Goal: Task Accomplishment & Management: Use online tool/utility

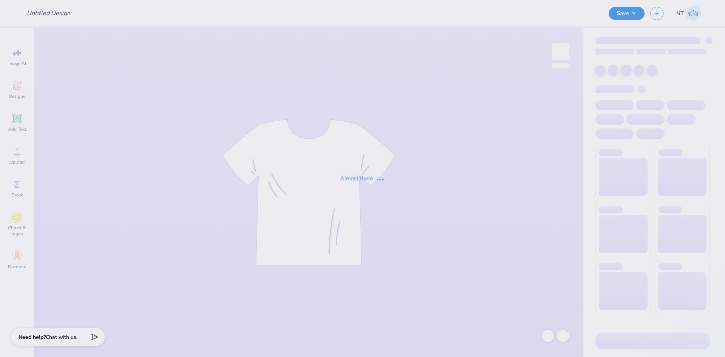
type input "Dog Hoodie"
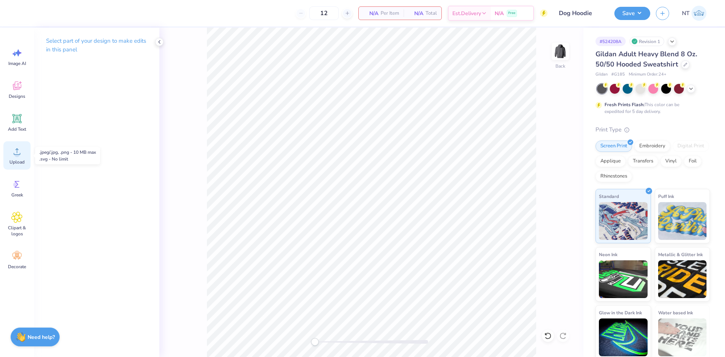
click at [14, 147] on icon at bounding box center [16, 151] width 11 height 11
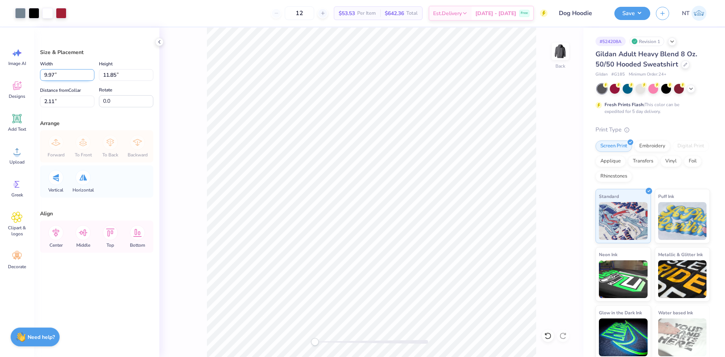
click at [49, 73] on input "9.97" at bounding box center [67, 75] width 54 height 12
type input "10.00"
type input "11.89"
click at [74, 103] on input "1.57" at bounding box center [67, 102] width 54 height 12
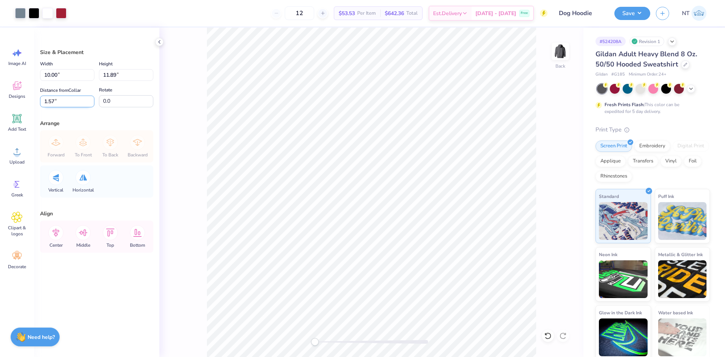
click at [74, 103] on input "1.57" at bounding box center [67, 102] width 54 height 12
click at [40, 101] on div "Size & Placement Width 10.00 10.00 " Height 11.89 11.89 " Distance from Collar …" at bounding box center [96, 192] width 125 height 329
click at [45, 102] on input "1.57" at bounding box center [67, 102] width 54 height 12
type input "3"
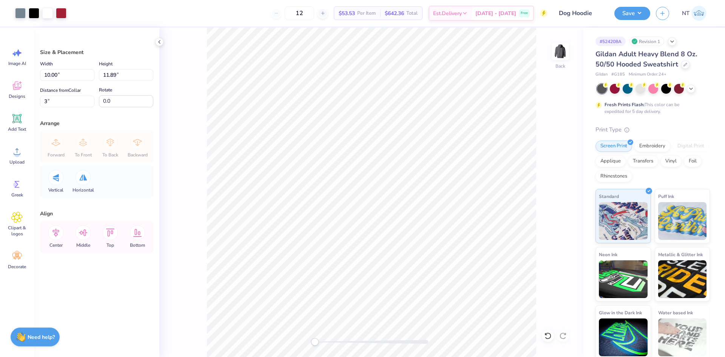
click at [119, 82] on div "Width 10.00 10.00 " Height 11.89 11.89 " Distance from Collar 3 3 " Rotate 0.0" at bounding box center [96, 83] width 113 height 48
click at [119, 81] on div "Width 10.00 10.00 " Height 11.89 11.89 " Distance from Collar 3 3 " Rotate 0.0" at bounding box center [96, 83] width 113 height 48
click at [112, 76] on input "11.89" at bounding box center [126, 75] width 54 height 12
type input "10"
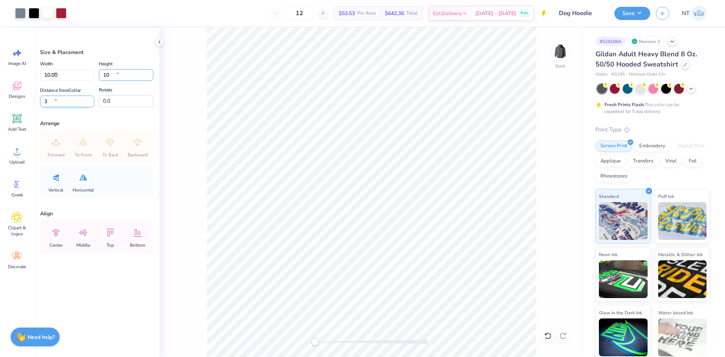
type input "8.41"
type input "10.00"
click at [68, 99] on input "3.06" at bounding box center [67, 102] width 54 height 12
click at [33, 94] on div "Image AI Designs Add Text Upload Greek Clipart & logos Decorate" at bounding box center [17, 192] width 34 height 329
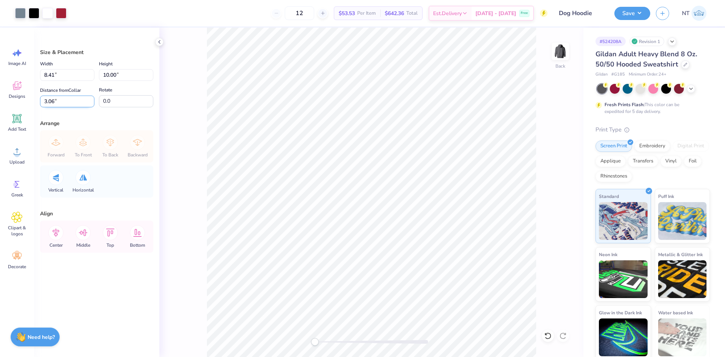
click at [45, 99] on input "3.06" at bounding box center [67, 102] width 54 height 12
type input "3"
click at [108, 76] on input "10.00" at bounding box center [126, 75] width 54 height 12
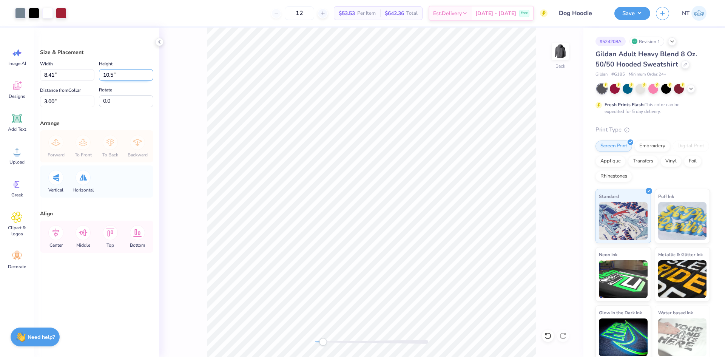
type input "10.5"
type input "8.83"
type input "10.50"
click at [59, 102] on input "2.75" at bounding box center [67, 102] width 54 height 12
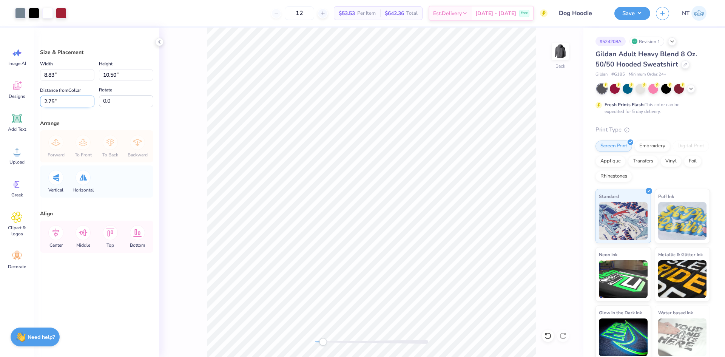
click at [45, 100] on input "2.75" at bounding box center [67, 102] width 54 height 12
type input "3"
click at [67, 97] on input "3.00" at bounding box center [67, 102] width 54 height 12
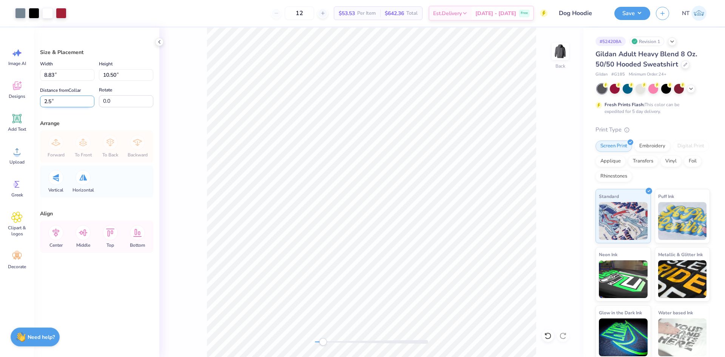
type input "2.5"
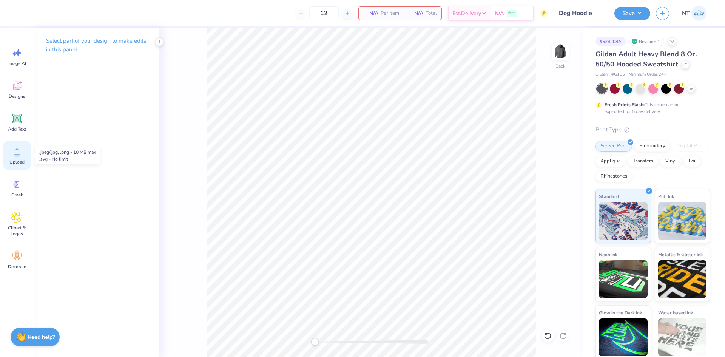
click at [14, 148] on icon at bounding box center [16, 151] width 11 height 11
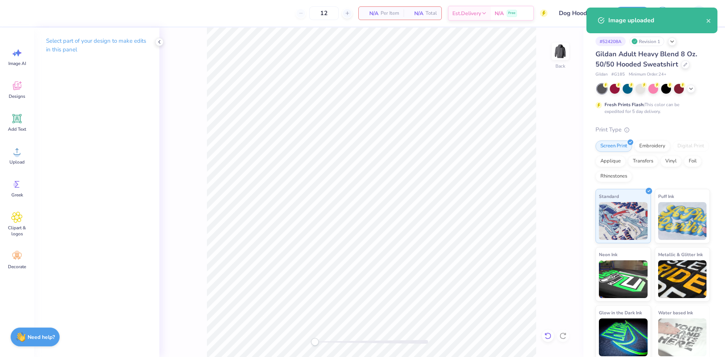
click at [552, 331] on div at bounding box center [548, 336] width 12 height 12
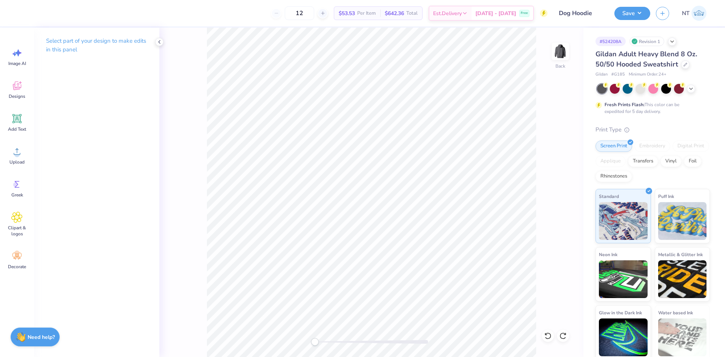
click at [547, 342] on div "Back" at bounding box center [371, 192] width 424 height 329
click at [546, 335] on icon at bounding box center [547, 334] width 2 height 2
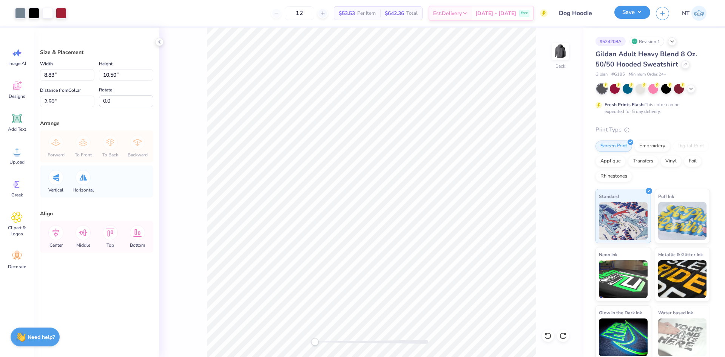
click at [640, 8] on button "Save" at bounding box center [633, 12] width 36 height 13
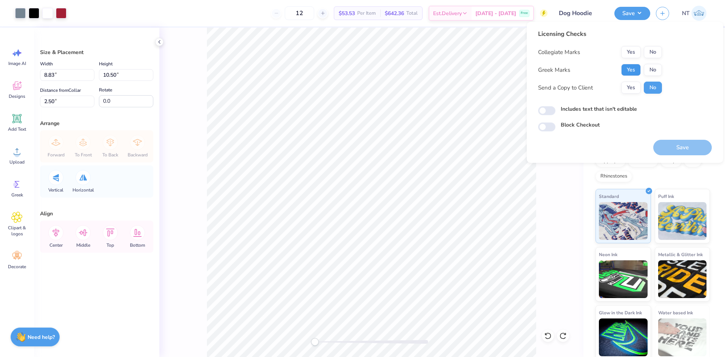
click at [631, 69] on button "Yes" at bounding box center [632, 70] width 20 height 12
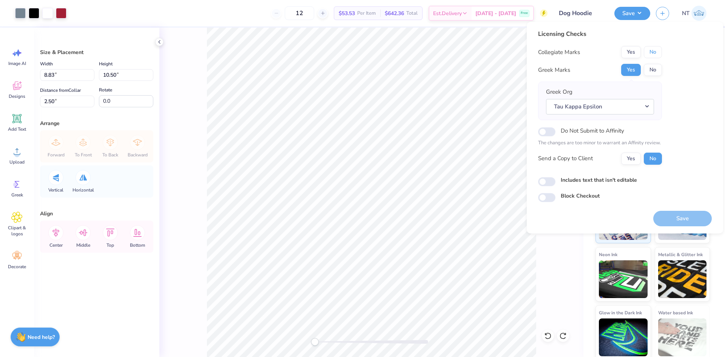
click at [657, 55] on button "No" at bounding box center [653, 52] width 18 height 12
click at [550, 183] on input "Includes text that isn't editable" at bounding box center [546, 181] width 17 height 9
checkbox input "true"
click at [673, 218] on button "Save" at bounding box center [683, 218] width 59 height 15
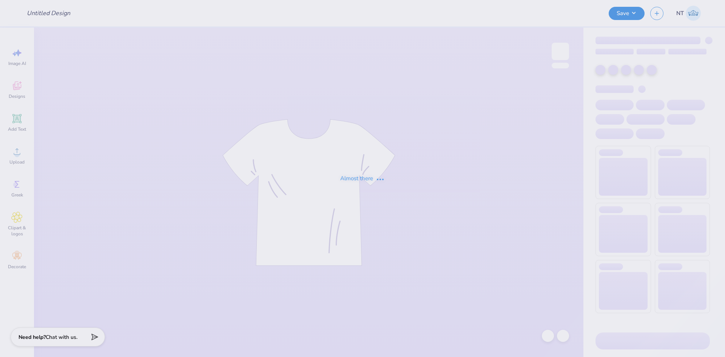
type input "knightline black"
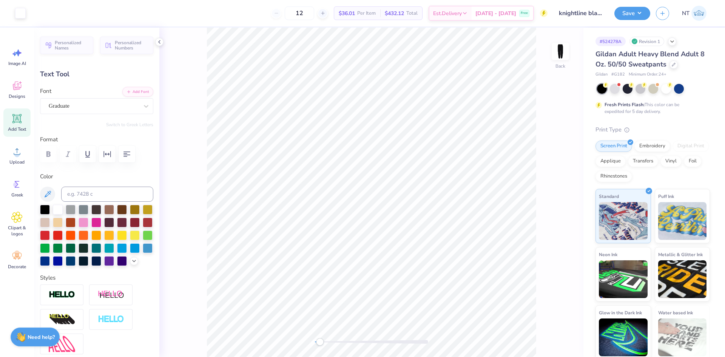
type input "0.1"
type textarea "K N I G H T L I N E"
click at [134, 156] on button "button" at bounding box center [127, 154] width 17 height 17
type input "0.0"
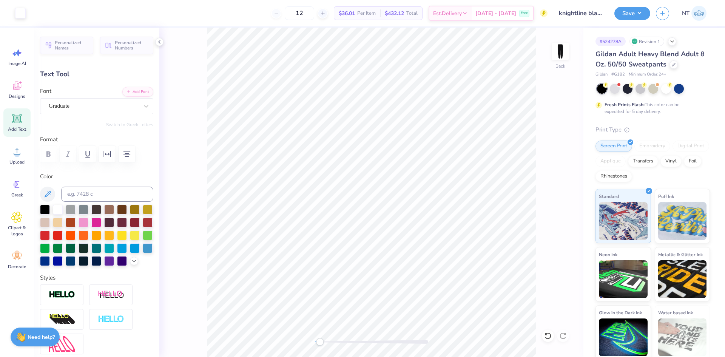
type input "0.85"
type input "14.45"
type input "5.30"
type input "0.0"
type input "5.15"
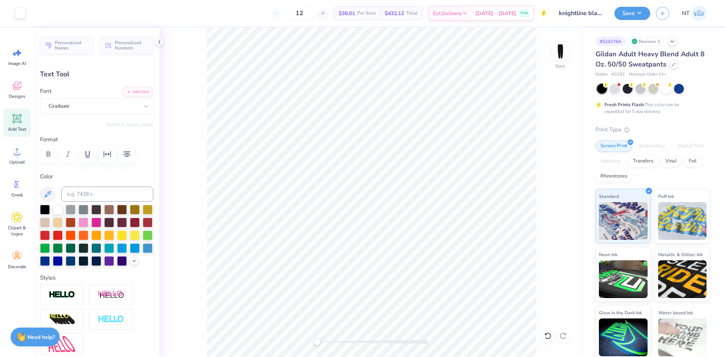
type input "0.1"
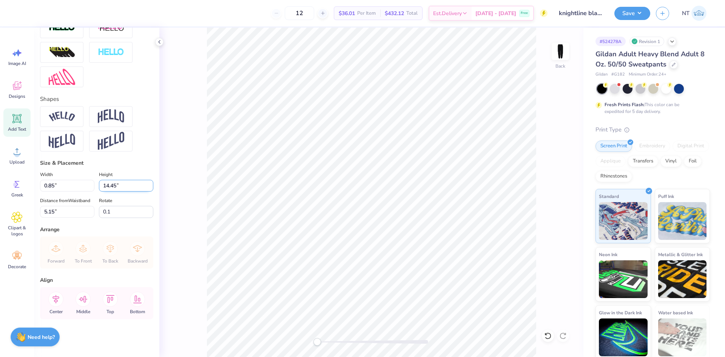
click at [99, 180] on input "14.45" at bounding box center [126, 186] width 54 height 12
click at [103, 180] on input "14.45" at bounding box center [126, 186] width 54 height 12
type input "15"
type input "0.88"
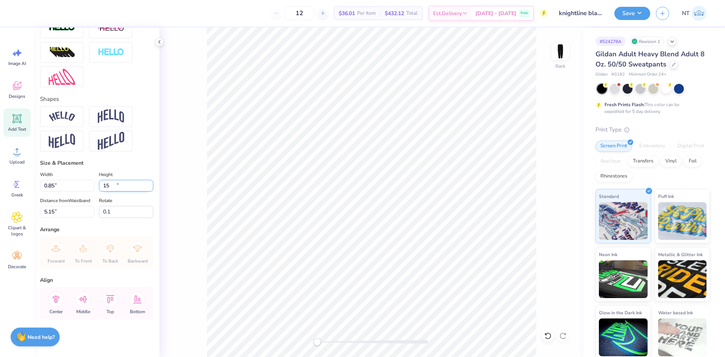
type input "15.00"
type input "2.19"
type input "0.1"
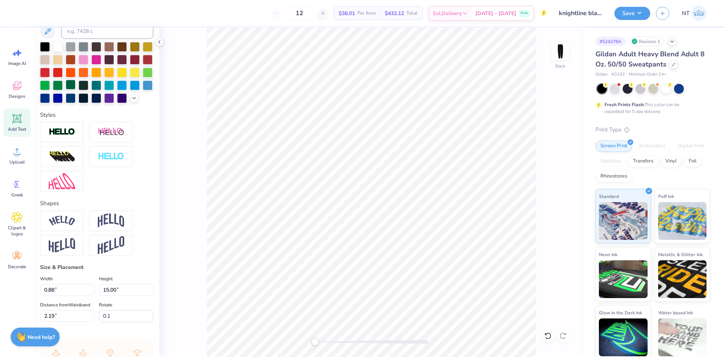
scroll to position [0, 0]
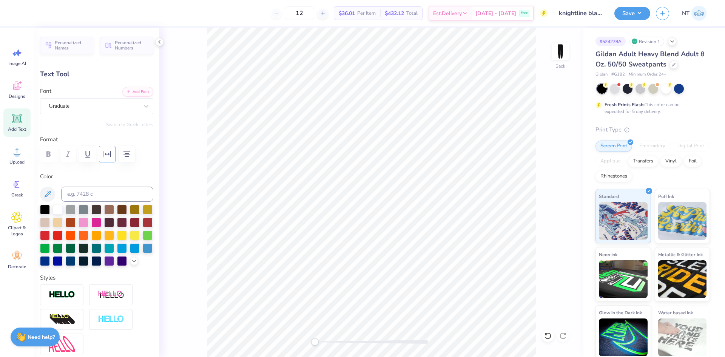
click at [108, 151] on icon "button" at bounding box center [107, 154] width 9 height 9
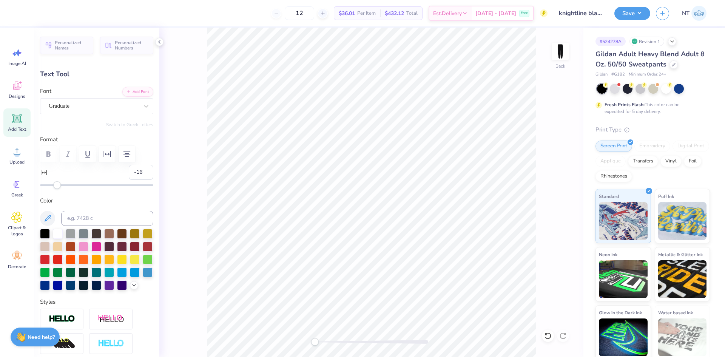
type input "-17"
drag, startPoint x: 57, startPoint y: 186, endPoint x: 43, endPoint y: 182, distance: 14.3
click at [43, 182] on div "Accessibility label" at bounding box center [43, 185] width 8 height 8
type input "1"
drag, startPoint x: 44, startPoint y: 185, endPoint x: 59, endPoint y: 187, distance: 14.9
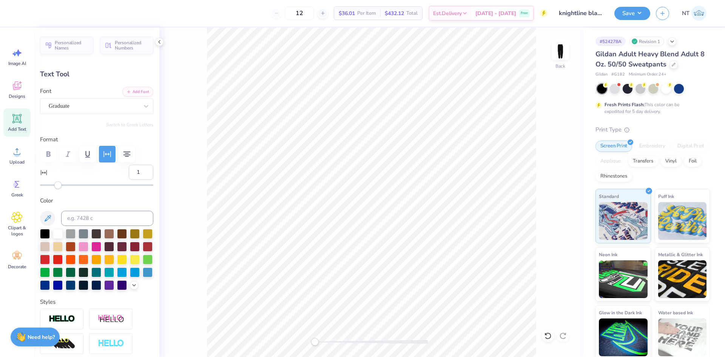
click at [59, 187] on div "Accessibility label" at bounding box center [58, 185] width 8 height 8
type input "7"
click at [64, 183] on div at bounding box center [96, 185] width 113 height 8
type input "0.0"
type input "1.25"
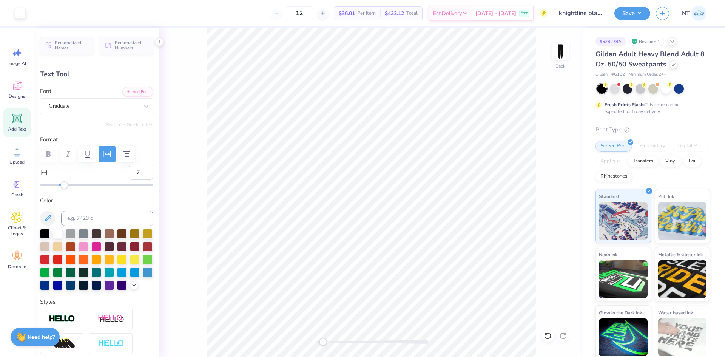
type input "0.1"
type textarea "K"
type input "0.0"
type input "0.74"
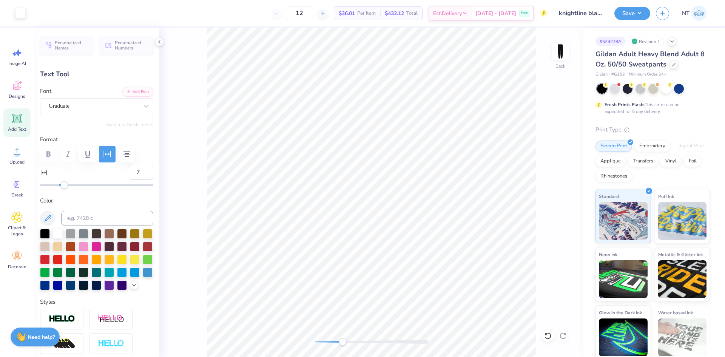
type input "0.98"
type input "6.46"
type input "0.0"
type input "6.41"
type input "0.1"
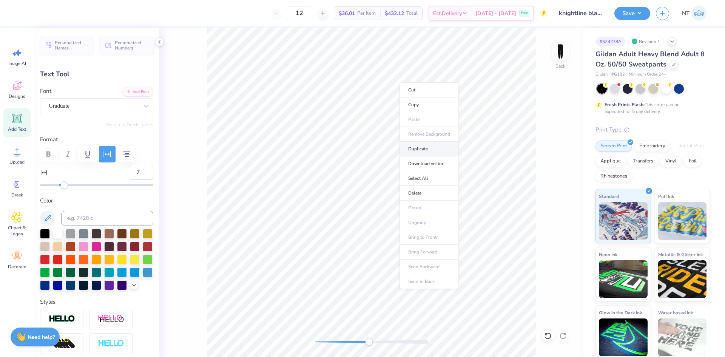
click at [420, 149] on li "Duplicate" at bounding box center [429, 149] width 59 height 15
type input "7.41"
type textarea "N"
type input "0.0"
type input "0.86"
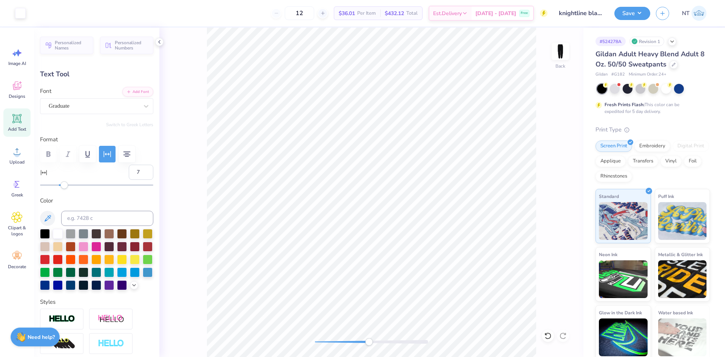
type input "7.52"
type input "0.1"
click at [434, 187] on li "Duplicate" at bounding box center [439, 189] width 59 height 15
type input "8.53"
type textarea "I"
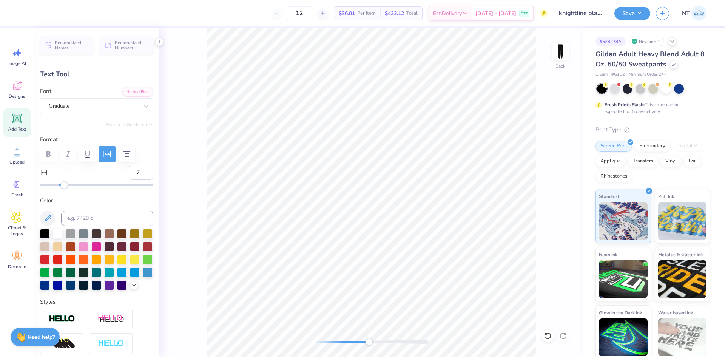
type input "0.0"
type input "0.33"
type input "0.97"
type input "8.63"
type input "0.1"
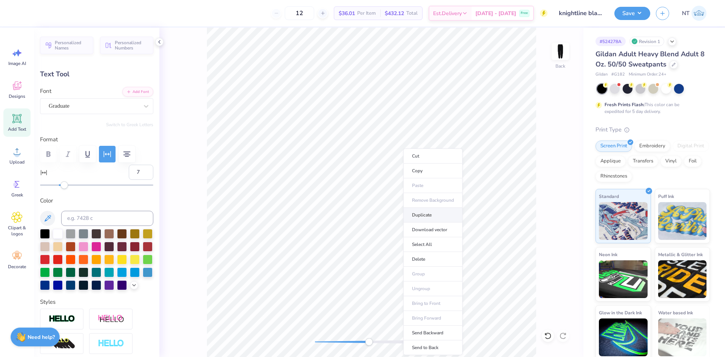
click at [422, 215] on li "Duplicate" at bounding box center [433, 215] width 59 height 15
type input "9.63"
type textarea "G"
type input "0.0"
type input "0.61"
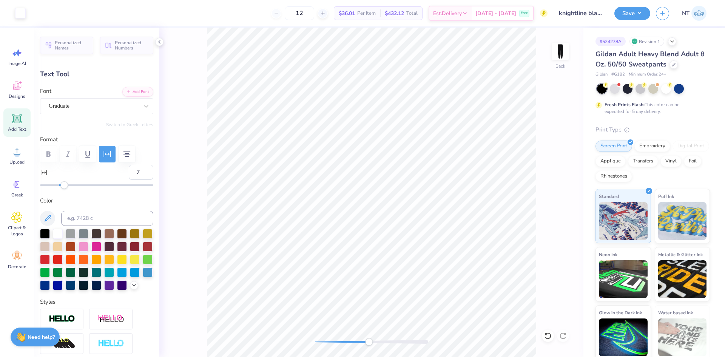
type input "9.72"
type input "0.0"
type input "9.73"
type input "0.1"
click at [417, 214] on li "Duplicate" at bounding box center [411, 215] width 59 height 15
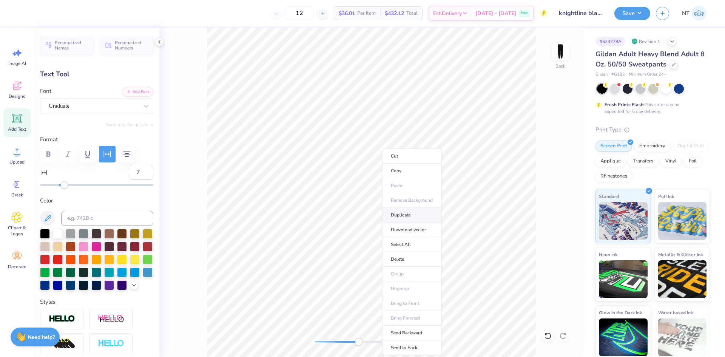
type input "10.73"
type textarea "H"
type input "0.0"
type input "0.82"
type input "0.98"
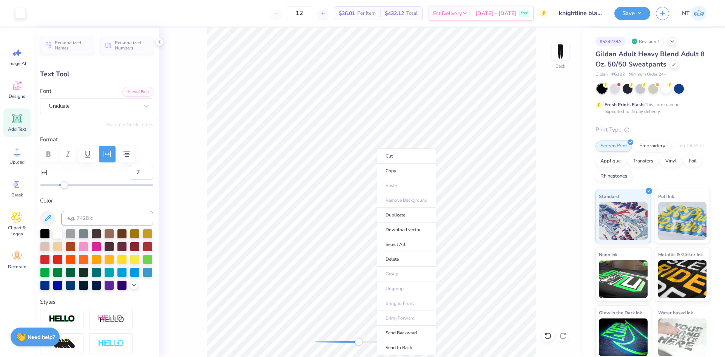
type input "10.84"
type input "0.1"
click at [399, 215] on li "Duplicate" at bounding box center [406, 215] width 59 height 15
type input "11.84"
type textarea "T"
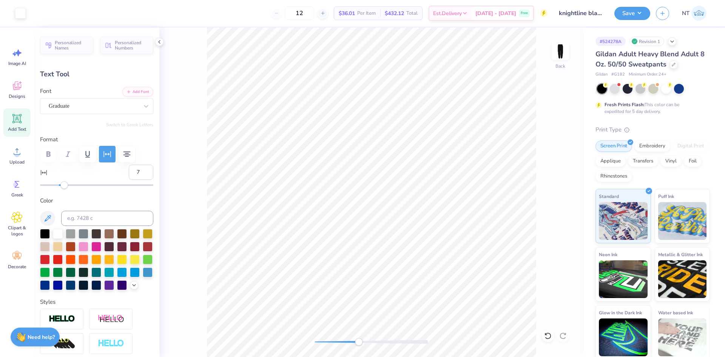
type input "0.0"
type input "0.70"
type input "0.97"
type input "11.93"
type input "0.1"
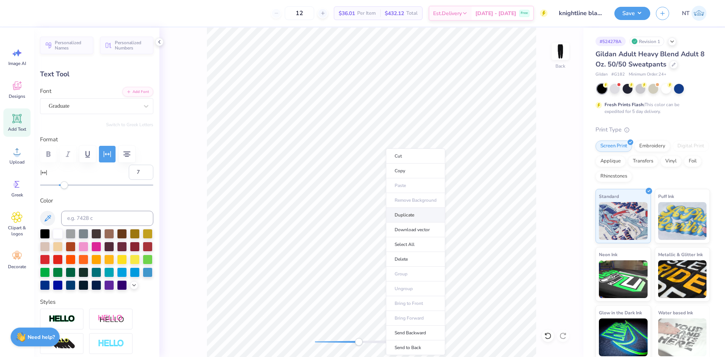
click at [411, 215] on li "Duplicate" at bounding box center [415, 215] width 59 height 15
type input "12.93"
type textarea "L"
type input "0.0"
type input "0.59"
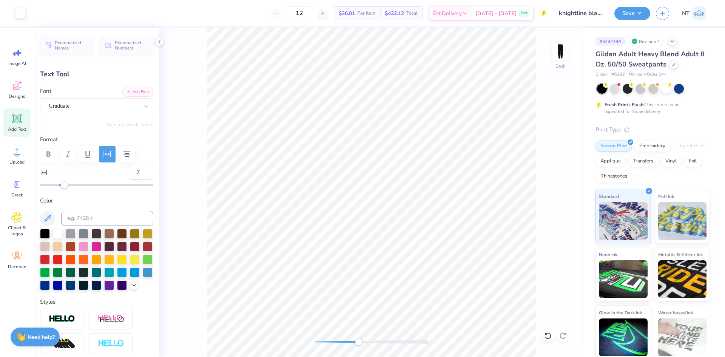
type input "0.98"
type input "12.98"
type input "0.1"
click at [400, 215] on li "Duplicate" at bounding box center [402, 215] width 59 height 15
type input "13.98"
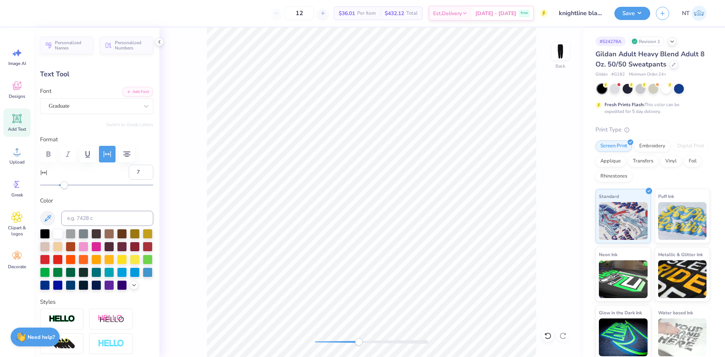
type textarea "I"
type input "0.0"
type input "0.33"
type input "0.97"
type input "14.06"
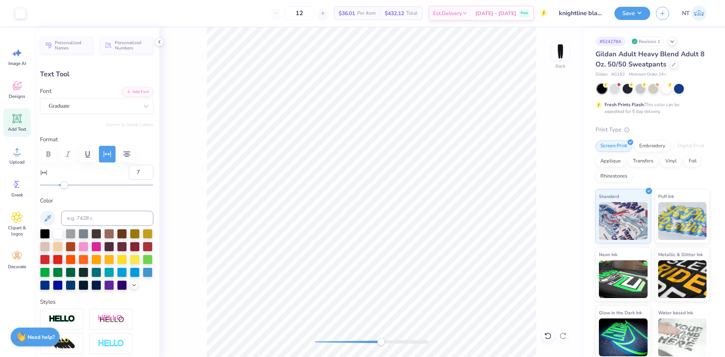
type input "0.1"
click at [399, 216] on li "Duplicate" at bounding box center [407, 215] width 59 height 15
type input "15.06"
type textarea "N"
type input "0.0"
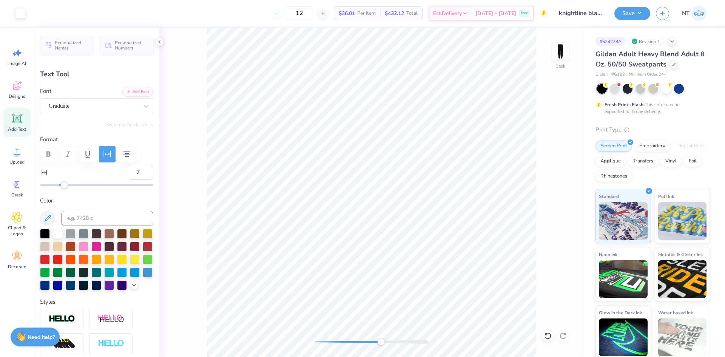
type input "0.86"
type input "0.98"
type input "15.13"
type input "0.1"
click at [409, 216] on li "Duplicate" at bounding box center [414, 215] width 59 height 15
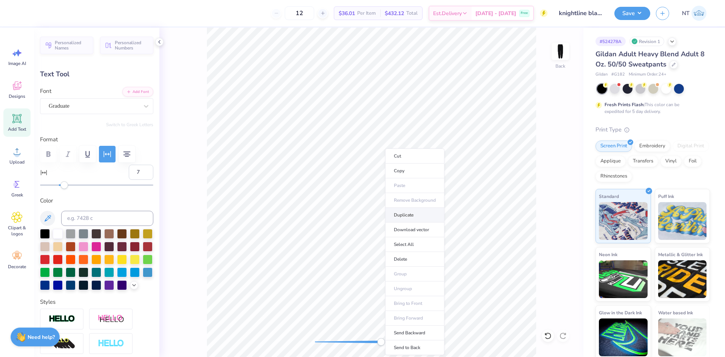
type input "16.14"
type textarea "E"
type input "0.0"
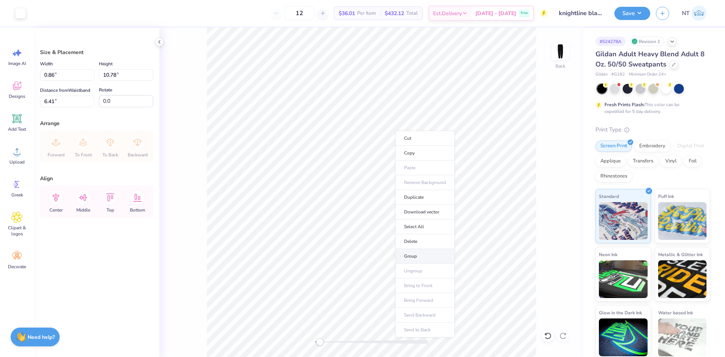
click at [416, 254] on li "Group" at bounding box center [425, 256] width 59 height 15
click at [107, 74] on input "10.78" at bounding box center [126, 75] width 54 height 12
type input "15"
type input "1.20"
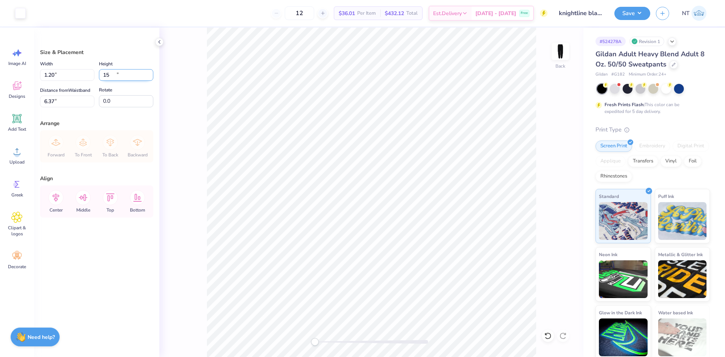
type input "15.00"
type input "6.37"
click at [57, 102] on input "6.37" at bounding box center [67, 102] width 54 height 12
type input "7"
click at [541, 161] on div "Back" at bounding box center [371, 192] width 424 height 329
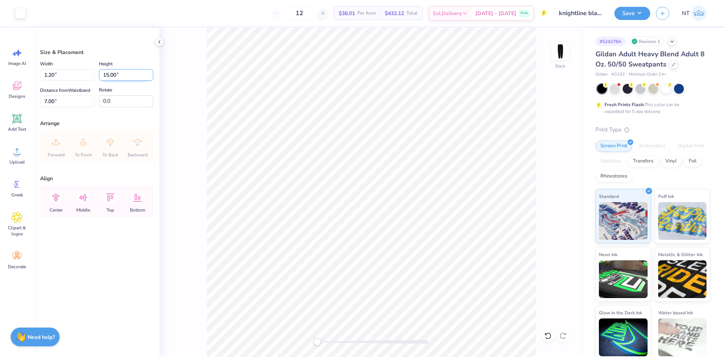
click at [107, 72] on input "15.00" at bounding box center [126, 75] width 54 height 12
type input "10"
type input "0.80"
type input "10.00"
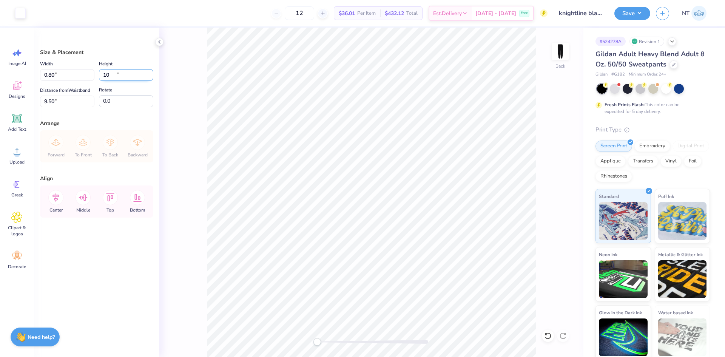
type input "9.50"
click at [48, 97] on input "4.62" at bounding box center [67, 102] width 54 height 12
click at [49, 104] on input "4" at bounding box center [67, 102] width 54 height 12
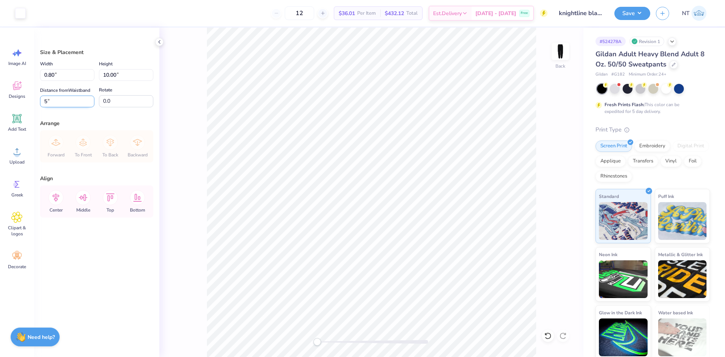
type input "5"
click at [104, 67] on label "Height" at bounding box center [106, 63] width 14 height 9
click at [104, 69] on input "10.00" at bounding box center [126, 75] width 54 height 12
click at [104, 67] on label "Height" at bounding box center [106, 63] width 14 height 9
click at [104, 69] on input "10.00" at bounding box center [126, 75] width 54 height 12
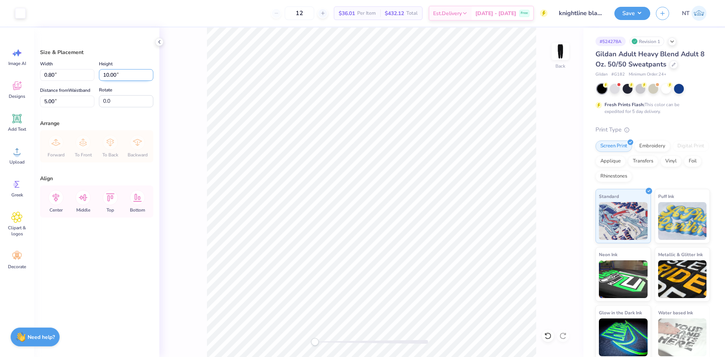
click at [106, 76] on input "10.00" at bounding box center [126, 75] width 54 height 12
type input "15"
click at [51, 97] on input "2.50" at bounding box center [67, 102] width 54 height 12
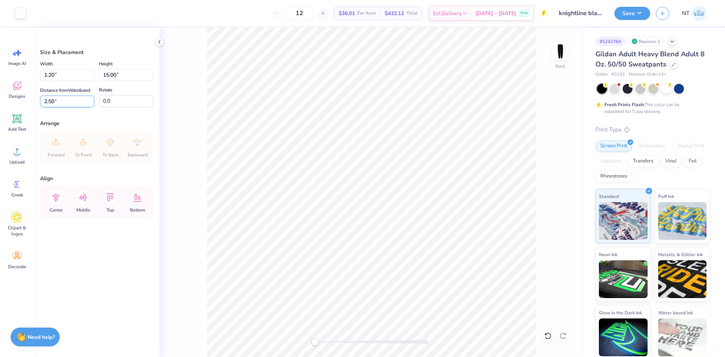
click at [51, 97] on input "2.50" at bounding box center [67, 102] width 54 height 12
type input "5"
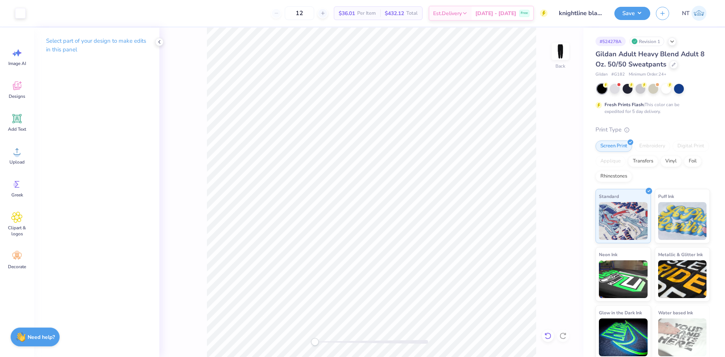
click at [552, 334] on div at bounding box center [548, 336] width 12 height 12
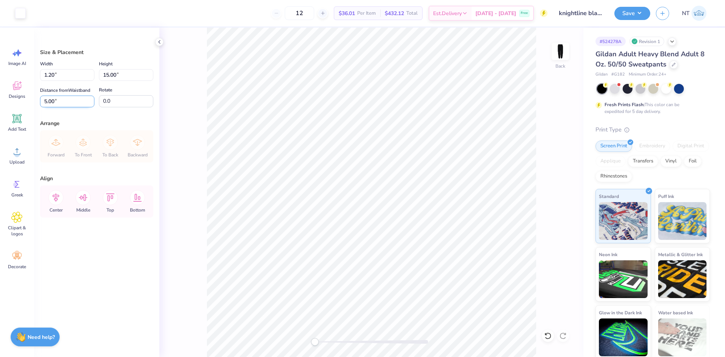
click at [63, 100] on input "5.00" at bounding box center [67, 102] width 54 height 12
type input "3"
click at [49, 99] on input "3.00" at bounding box center [67, 102] width 54 height 12
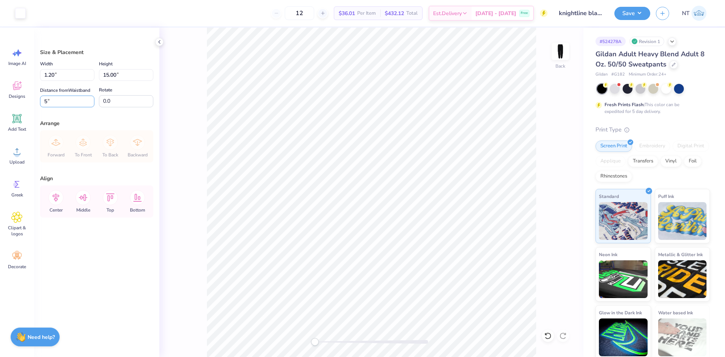
type input "5"
click at [446, 261] on li "Group" at bounding box center [450, 264] width 59 height 15
click at [68, 96] on input "5.00" at bounding box center [67, 102] width 54 height 12
type input "4"
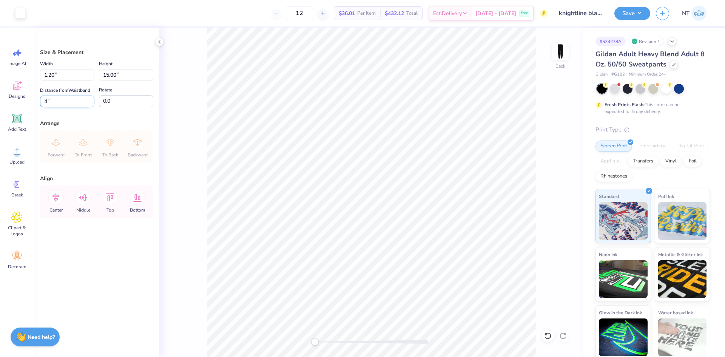
click at [60, 97] on input "4" at bounding box center [67, 102] width 54 height 12
click at [56, 100] on input "5.00" at bounding box center [67, 102] width 54 height 12
type input "5"
type input "4"
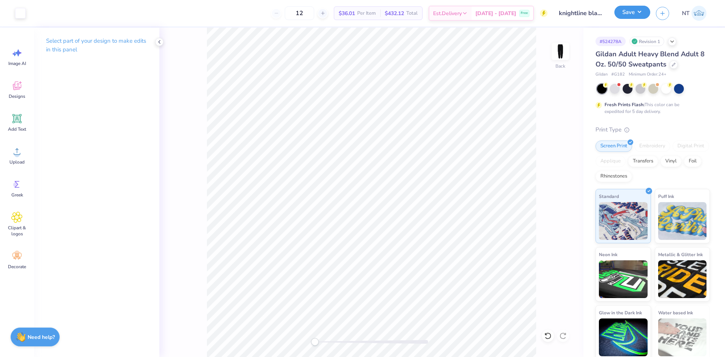
click at [635, 13] on button "Save" at bounding box center [633, 12] width 36 height 13
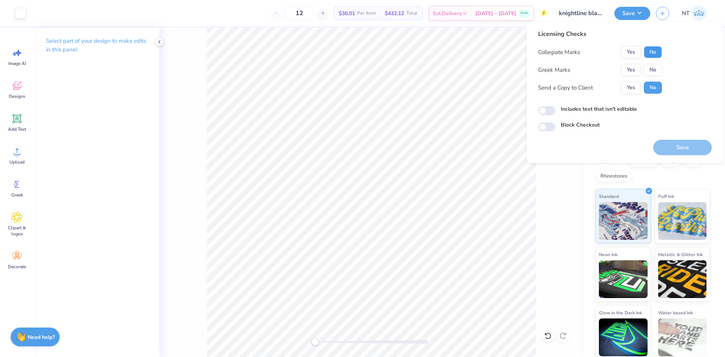
drag, startPoint x: 659, startPoint y: 53, endPoint x: 656, endPoint y: 63, distance: 10.9
click at [658, 53] on button "No" at bounding box center [653, 52] width 18 height 12
click at [656, 65] on button "No" at bounding box center [653, 70] width 18 height 12
click at [688, 145] on button "Save" at bounding box center [683, 147] width 59 height 15
